Goal: Navigation & Orientation: Find specific page/section

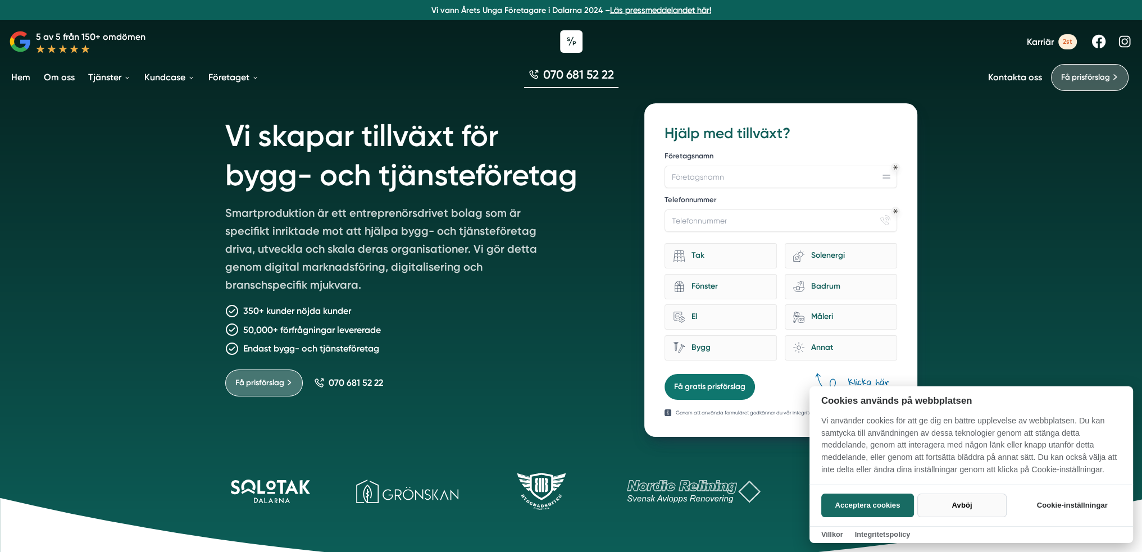
click at [967, 510] on button "Avböj" at bounding box center [961, 506] width 89 height 24
checkbox input "false"
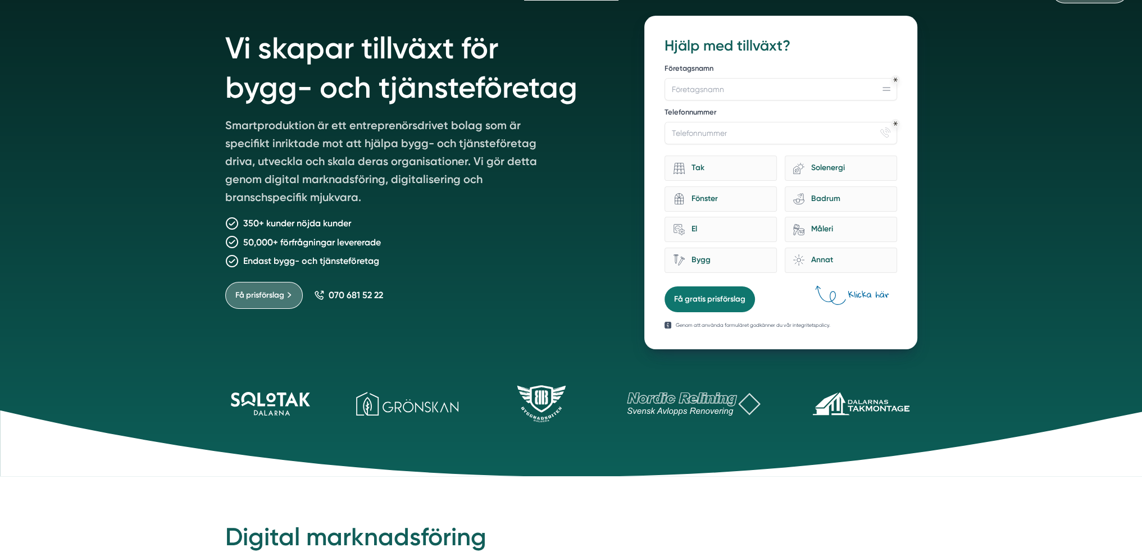
scroll to position [56, 0]
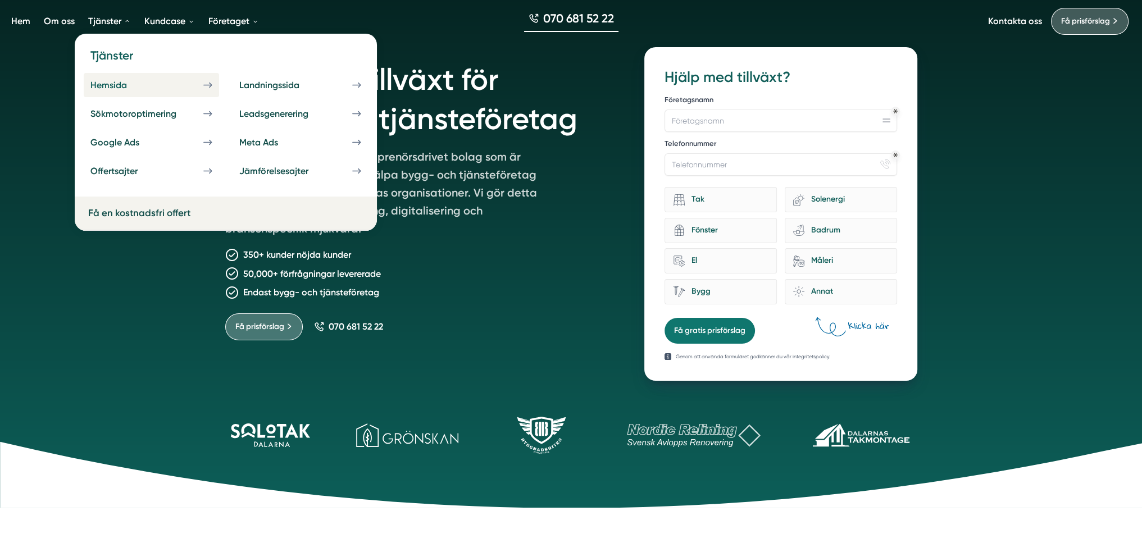
click at [124, 86] on div "Hemsida" at bounding box center [121, 85] width 63 height 11
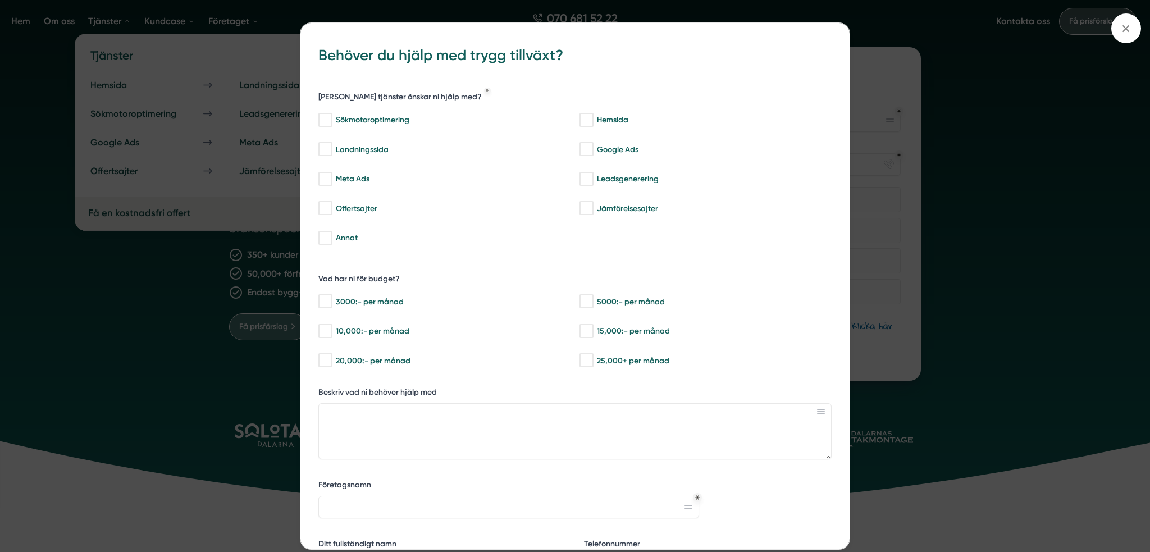
click at [1005, 235] on div "bbc9b822-b2c6-488a-ab3e-9a2d59e49c7c Behöver du hjälp med trygg tillväxt? [PERS…" at bounding box center [575, 276] width 1150 height 552
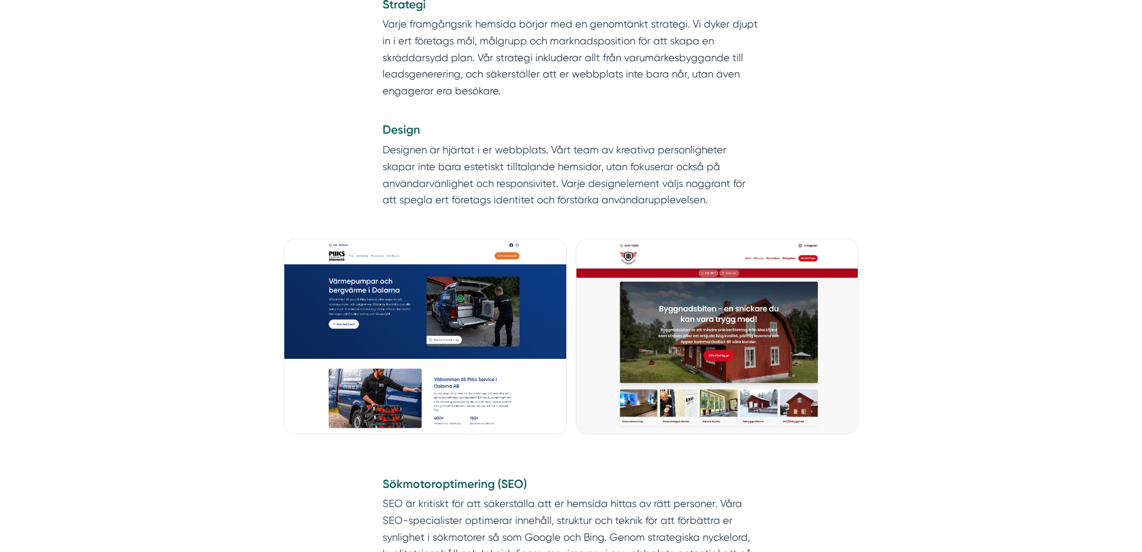
scroll to position [898, 0]
